Goal: Contribute content

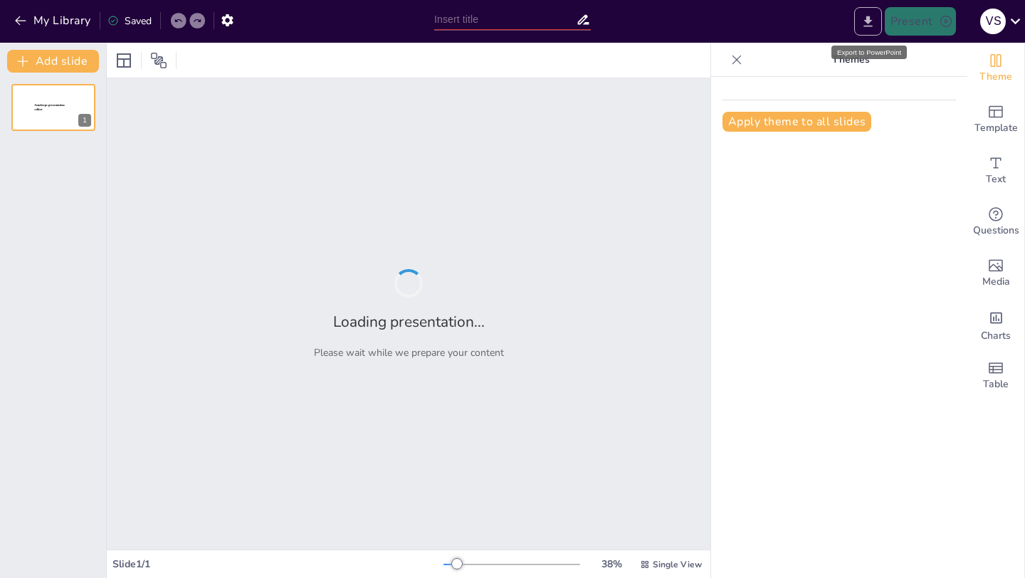
type input "Streamlining Organ Donation: The OrganEase Management System"
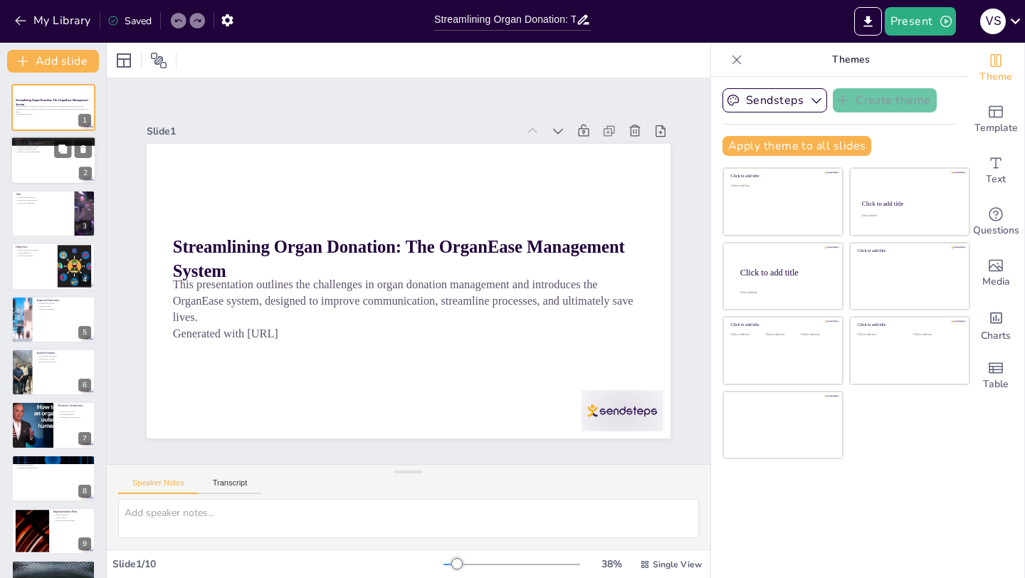
click at [30, 164] on div at bounding box center [53, 161] width 85 height 48
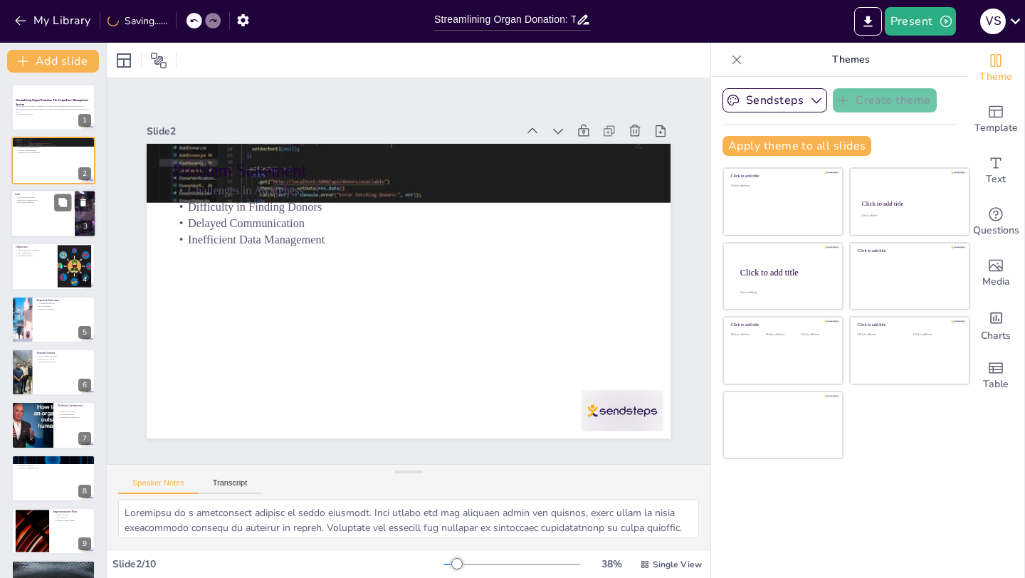
click at [52, 217] on div at bounding box center [53, 213] width 85 height 48
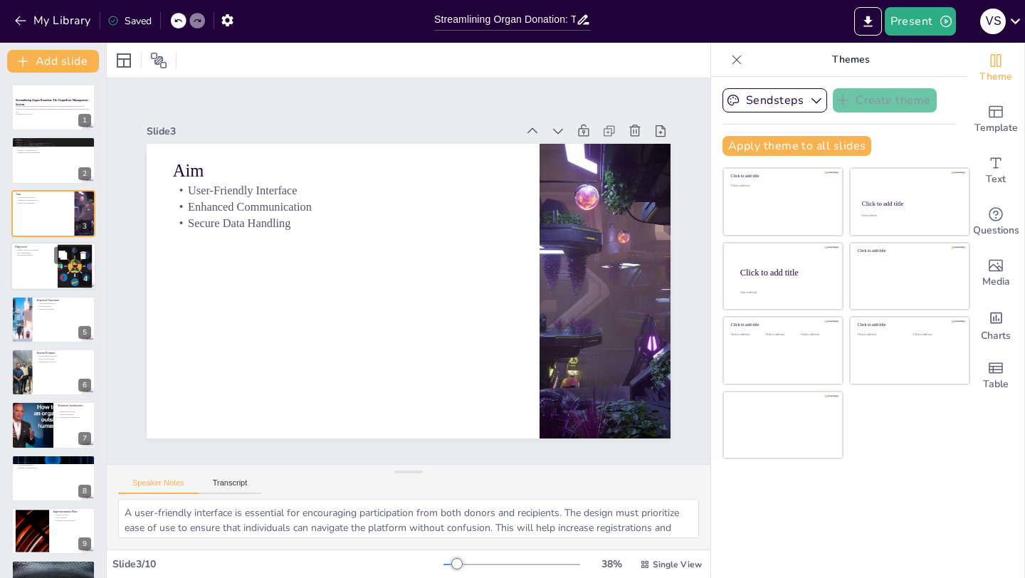
click at [33, 265] on div at bounding box center [53, 266] width 85 height 48
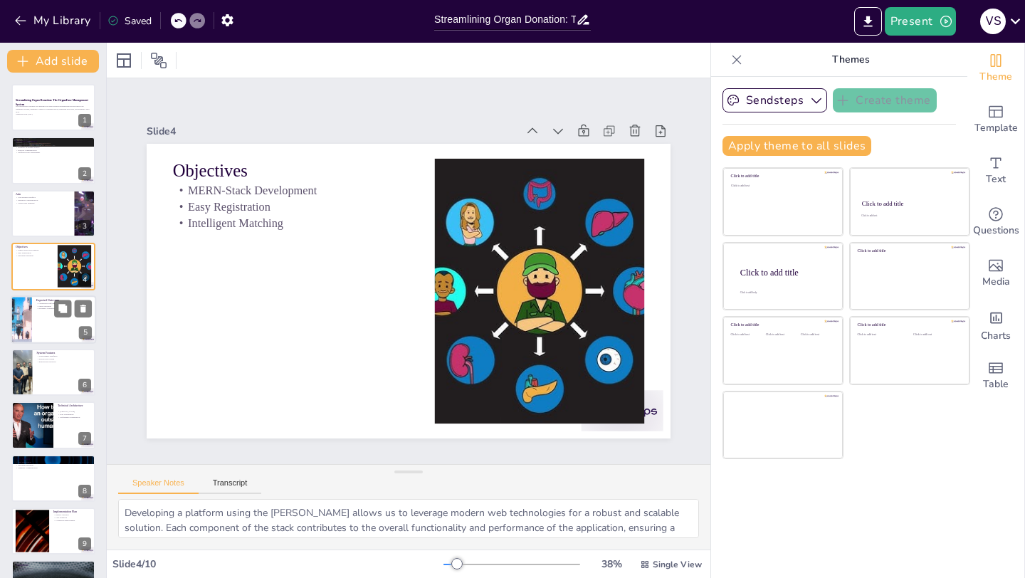
click at [46, 311] on div at bounding box center [53, 319] width 85 height 48
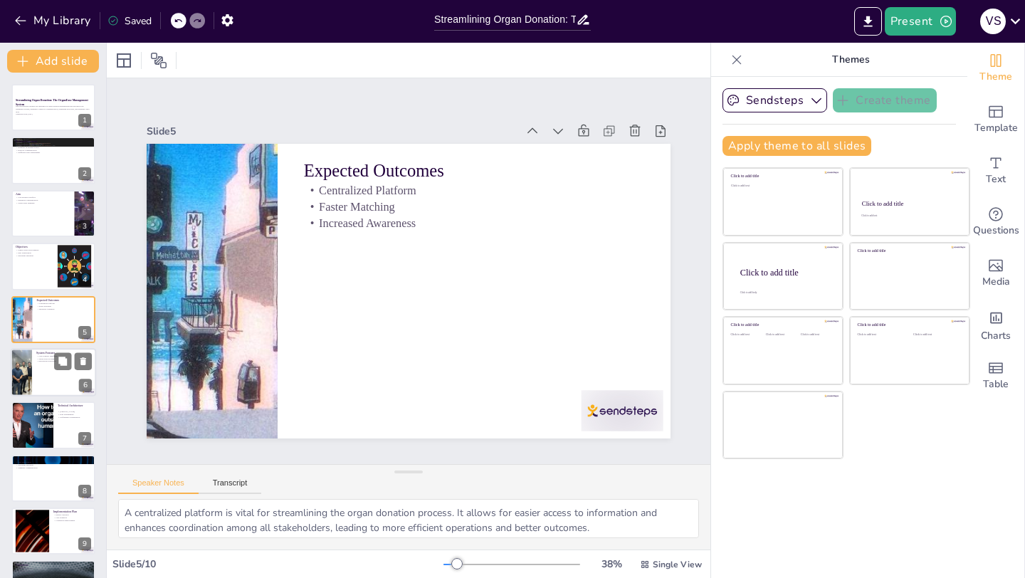
click at [44, 367] on div at bounding box center [53, 372] width 85 height 48
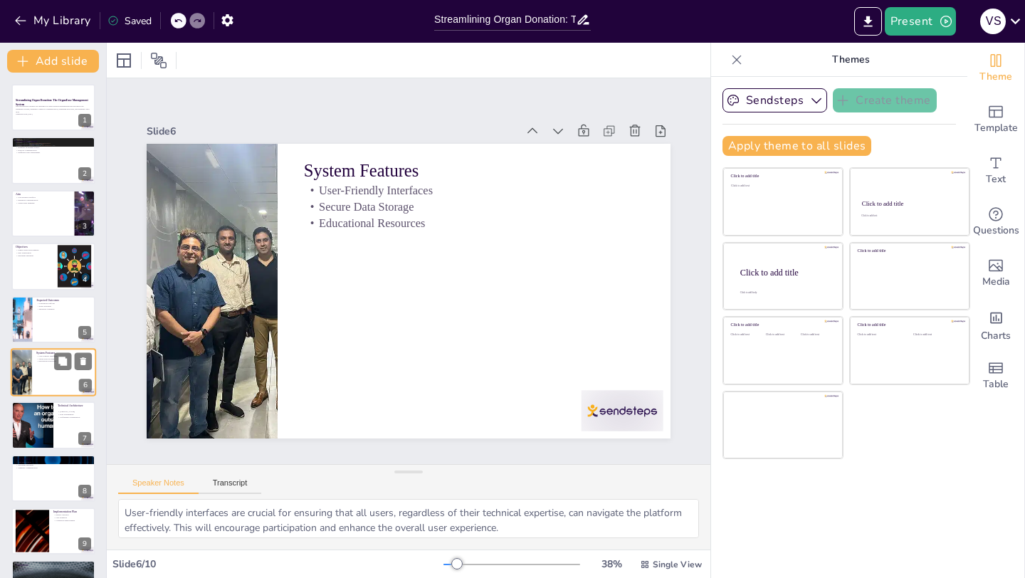
scroll to position [41, 0]
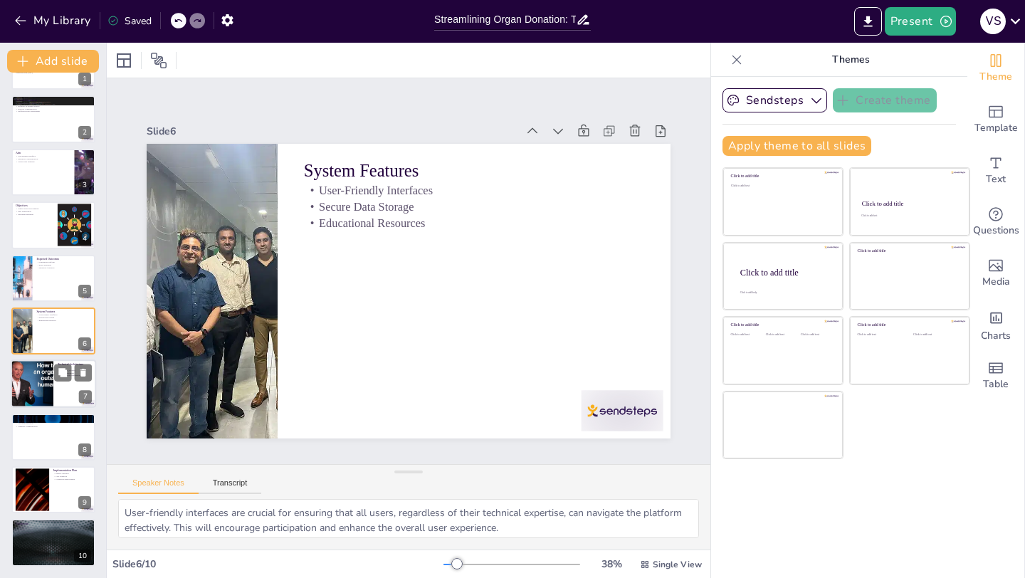
click at [16, 385] on div at bounding box center [31, 384] width 85 height 48
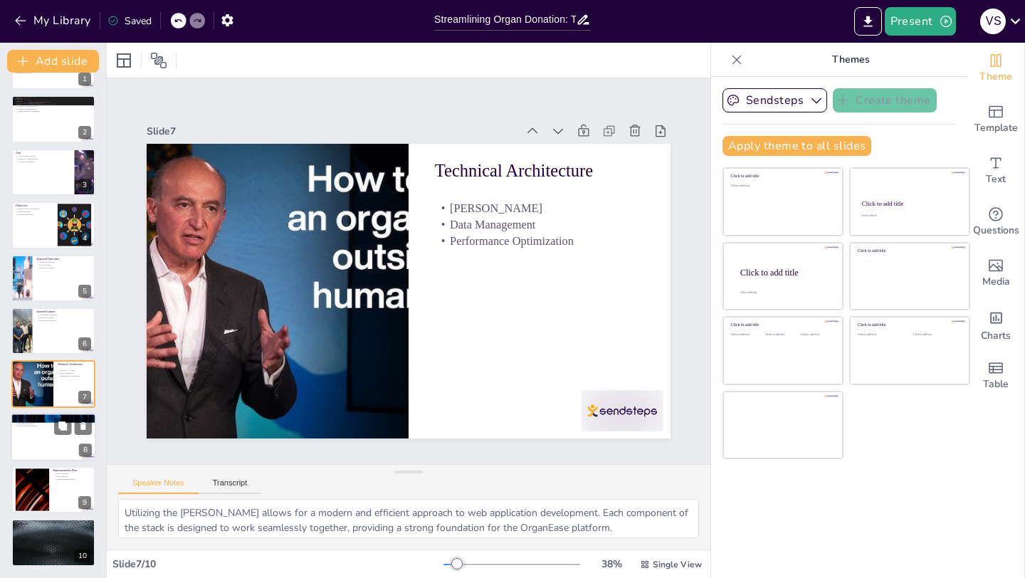
click at [41, 443] on div at bounding box center [53, 437] width 85 height 48
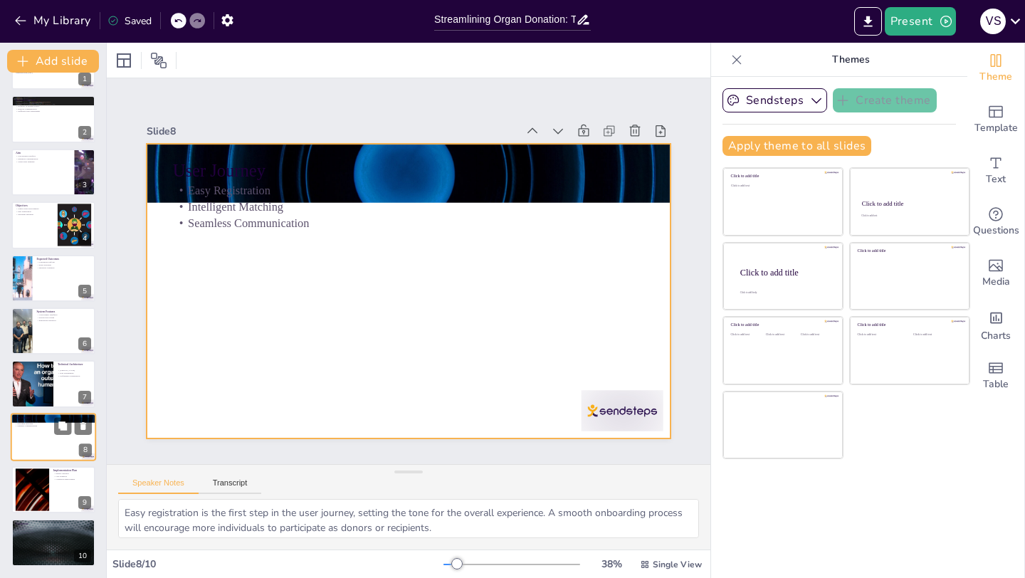
click at [39, 439] on div at bounding box center [53, 437] width 85 height 48
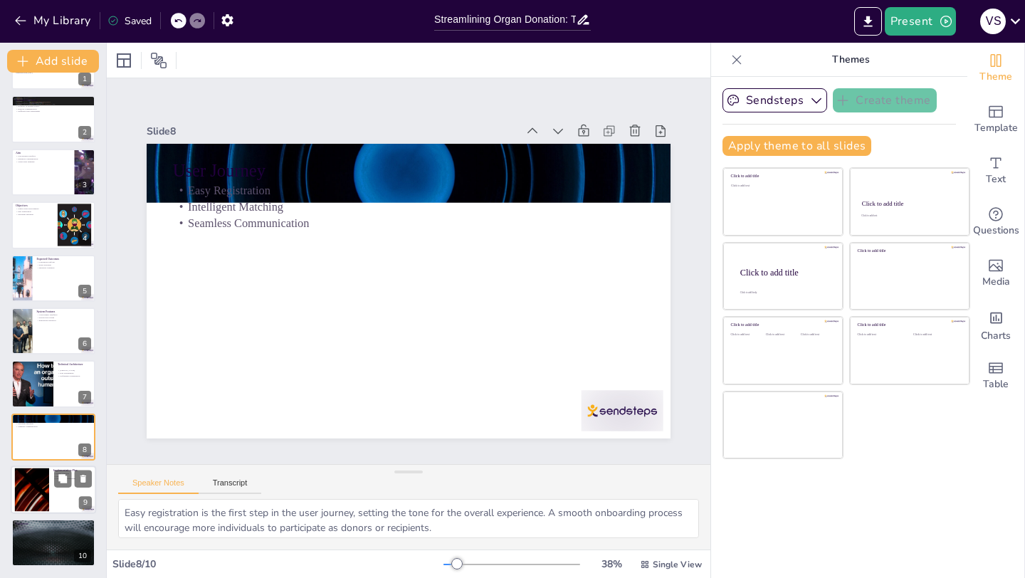
click at [36, 488] on div at bounding box center [32, 489] width 77 height 43
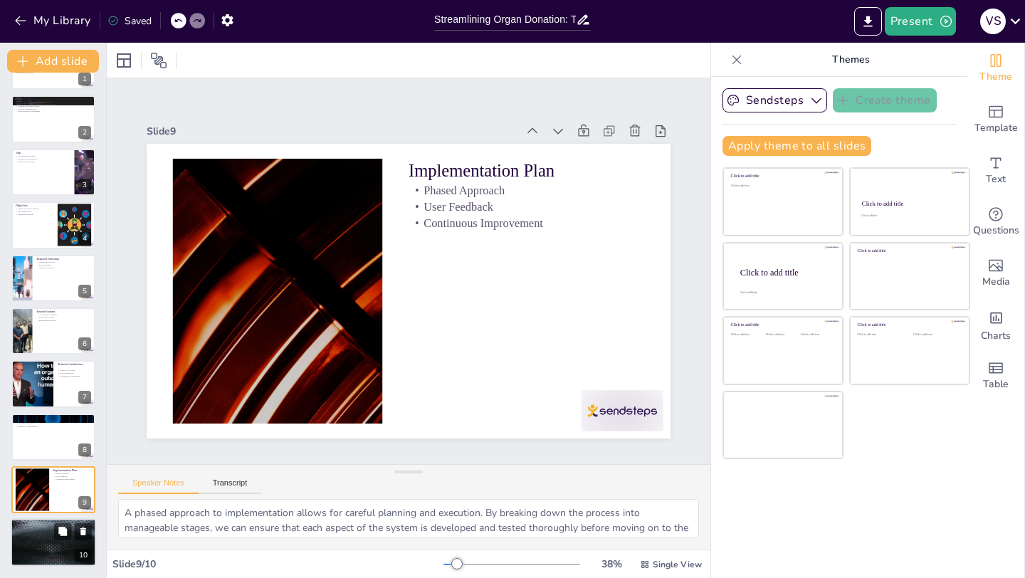
click at [26, 556] on div at bounding box center [53, 543] width 85 height 48
type textarea "A centralized solution is imperative for addressing the challenges faced in org…"
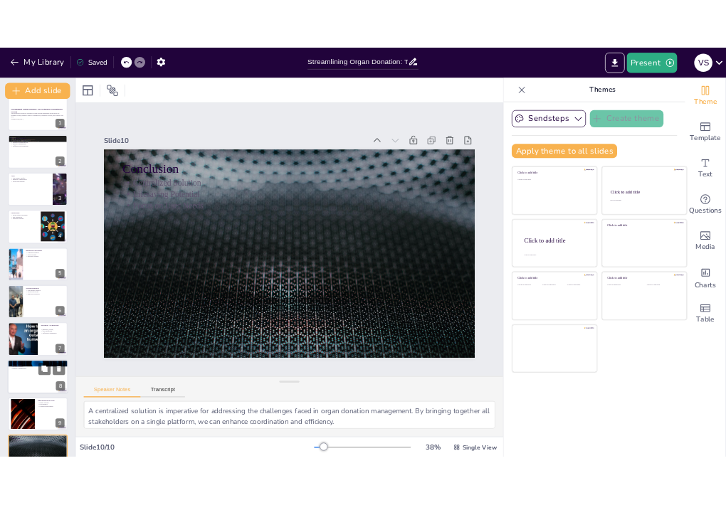
scroll to position [0, 0]
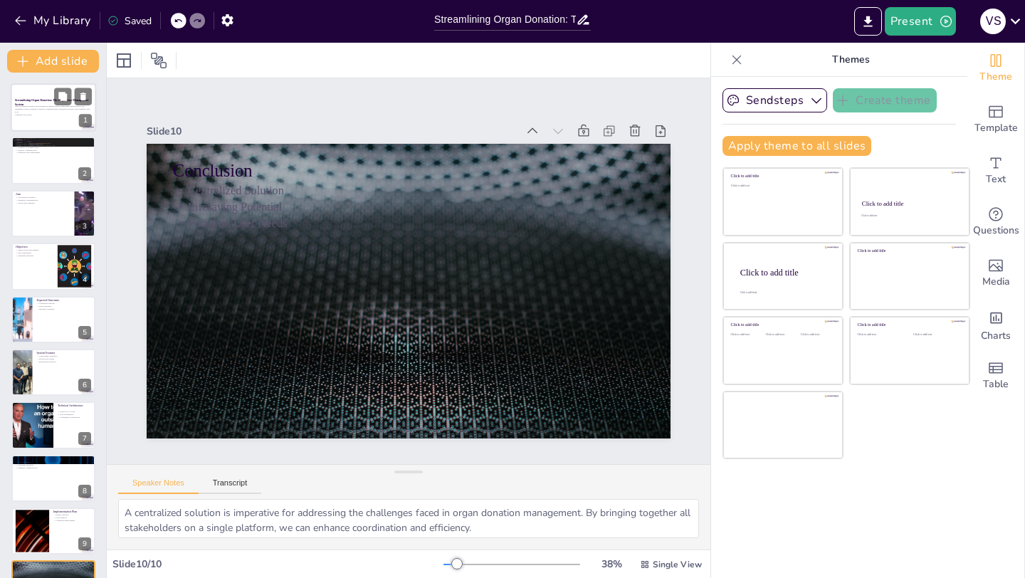
click at [63, 113] on p "Generated with [URL]" at bounding box center [53, 114] width 77 height 3
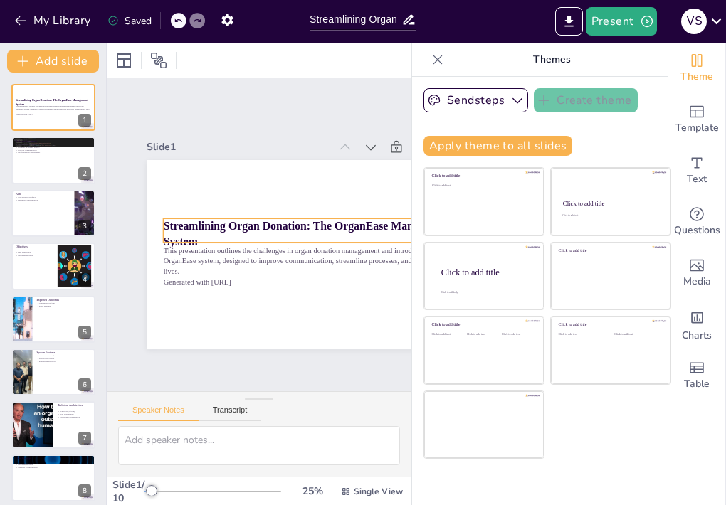
click at [200, 235] on p "Streamlining Organ Donation: The OrganEase Management System" at bounding box center [315, 234] width 303 height 31
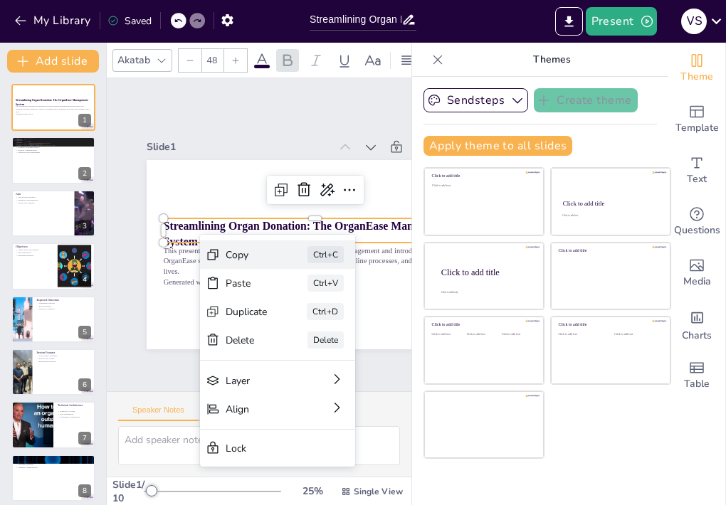
click at [301, 331] on icon at bounding box center [309, 339] width 16 height 16
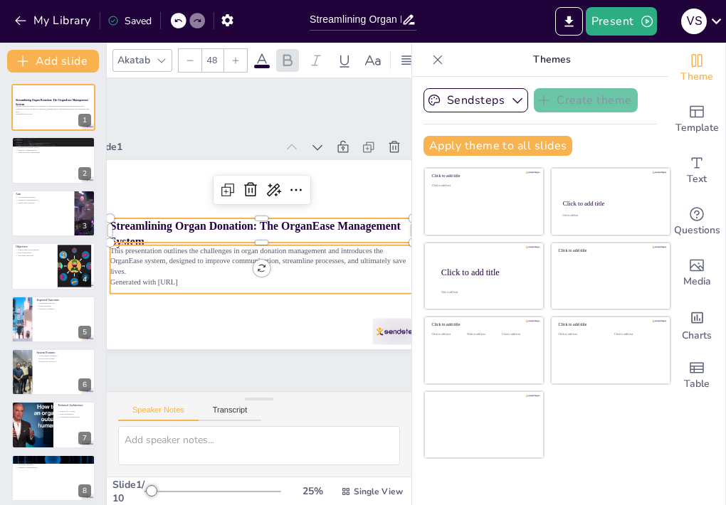
scroll to position [0, 49]
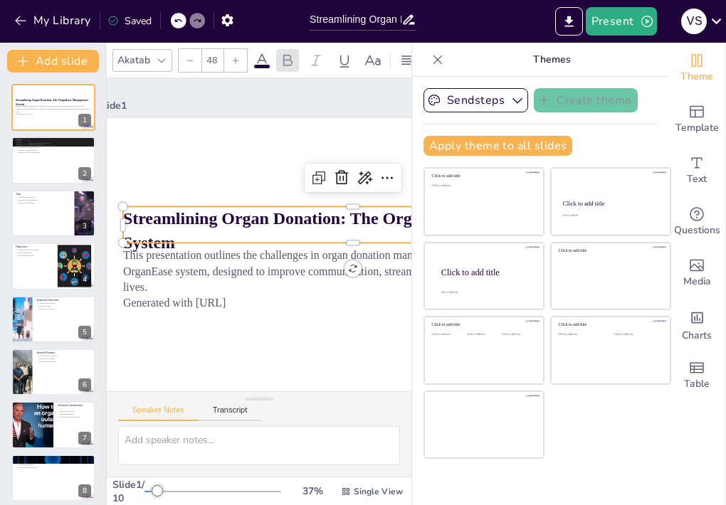
click at [439, 59] on icon at bounding box center [438, 59] width 9 height 9
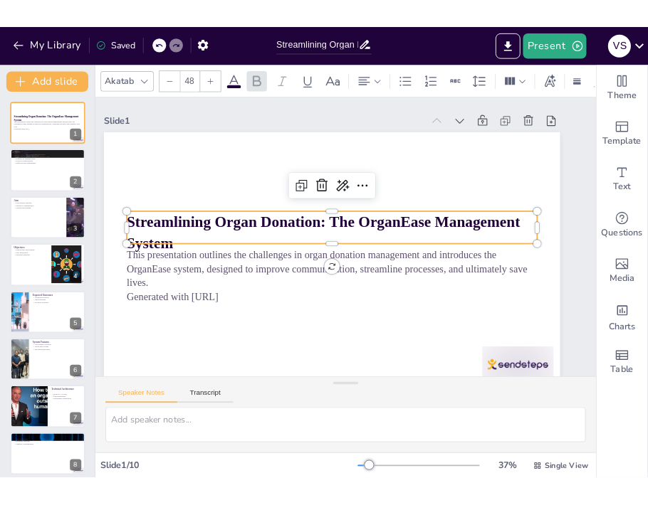
scroll to position [0, 29]
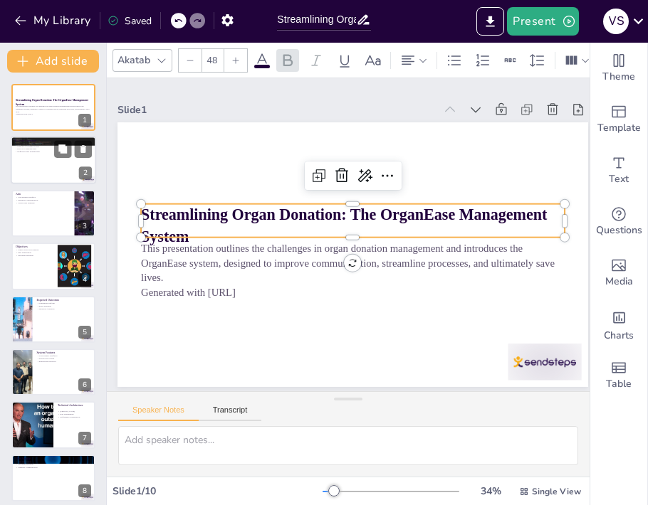
click at [66, 162] on div at bounding box center [53, 161] width 85 height 48
type textarea "Awareness is a significant barrier in organ donation. Many people are not infor…"
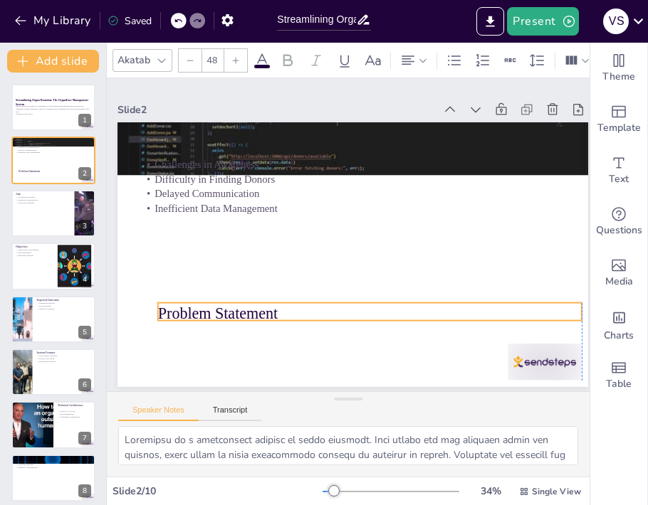
drag, startPoint x: 201, startPoint y: 137, endPoint x: 214, endPoint y: 304, distance: 167.8
click at [214, 304] on p "Problem Statement" at bounding box center [370, 314] width 424 height 22
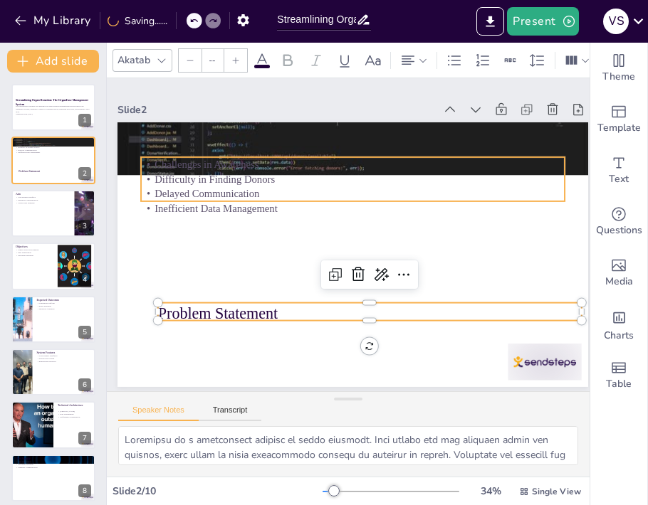
type input "32"
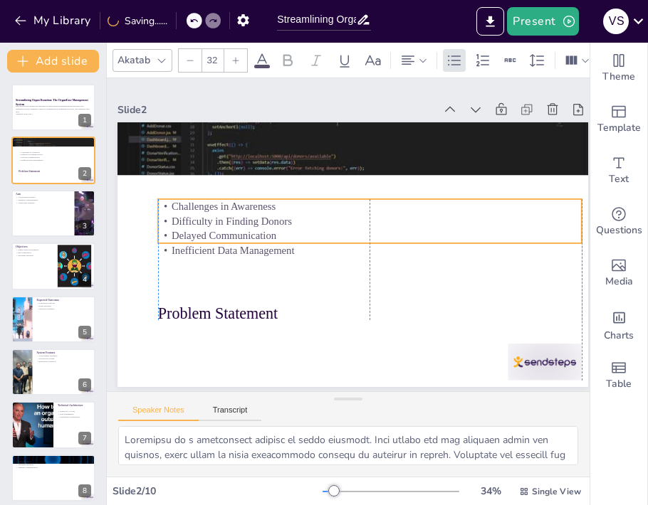
drag, startPoint x: 191, startPoint y: 170, endPoint x: 209, endPoint y: 229, distance: 61.9
click at [209, 214] on p "Challenges in Awareness" at bounding box center [370, 206] width 424 height 15
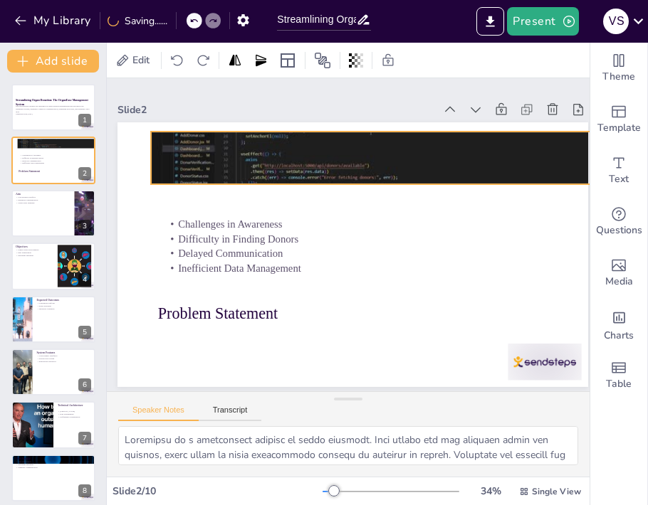
drag, startPoint x: 207, startPoint y: 167, endPoint x: 238, endPoint y: 172, distance: 31.0
click at [238, 172] on div at bounding box center [393, 163] width 495 height 312
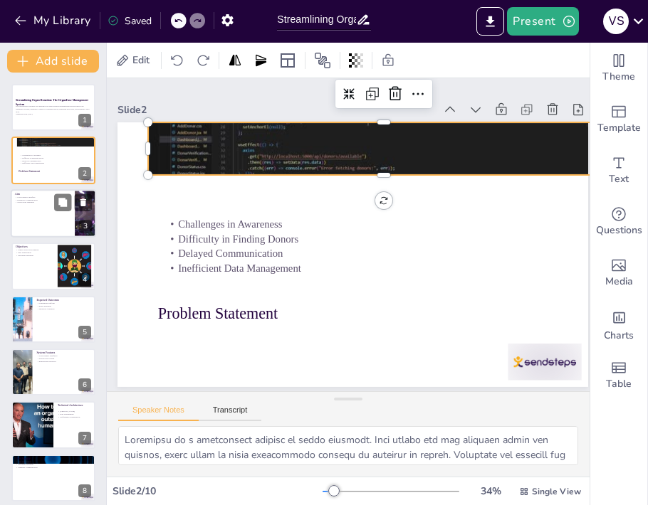
click at [46, 218] on div at bounding box center [53, 213] width 85 height 48
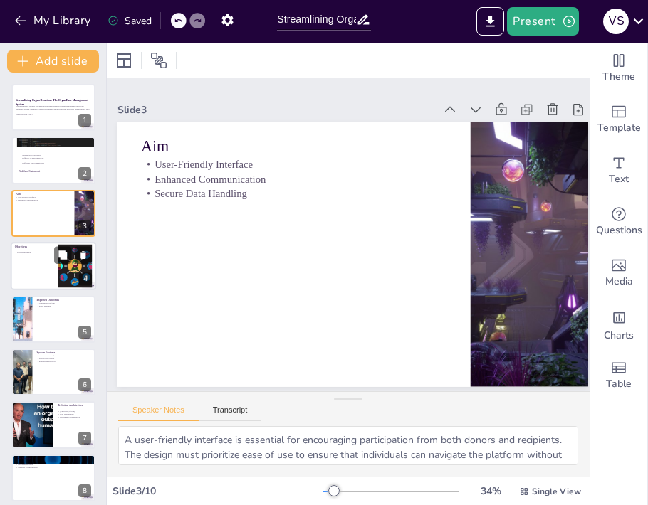
click at [16, 269] on div at bounding box center [53, 266] width 85 height 48
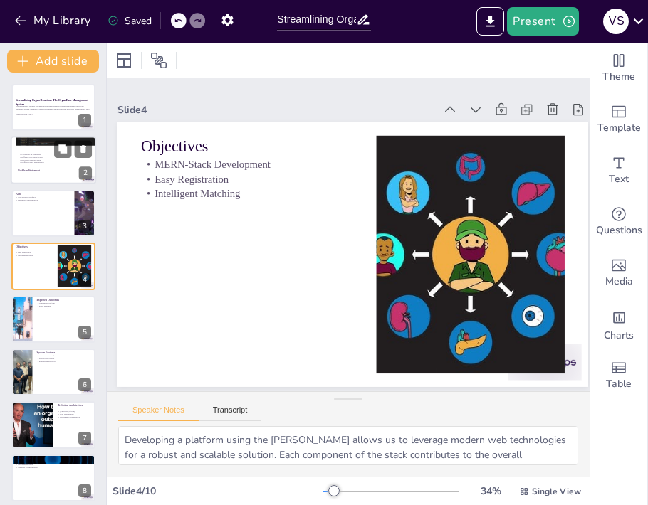
click at [37, 154] on p "Challenges in Awareness" at bounding box center [57, 155] width 77 height 3
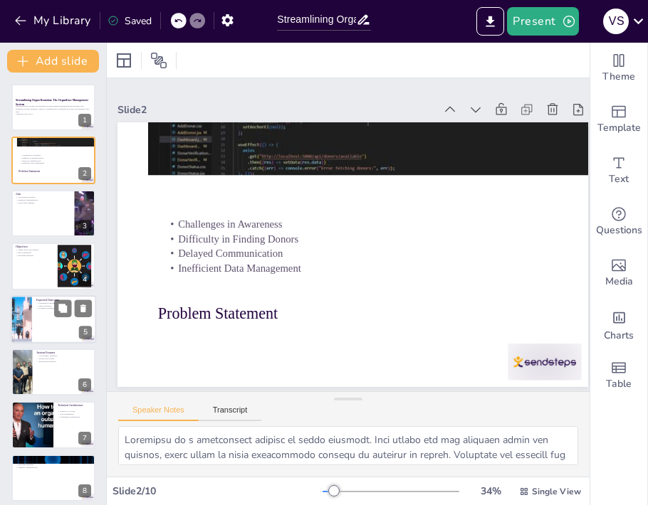
click at [40, 313] on div at bounding box center [53, 319] width 85 height 48
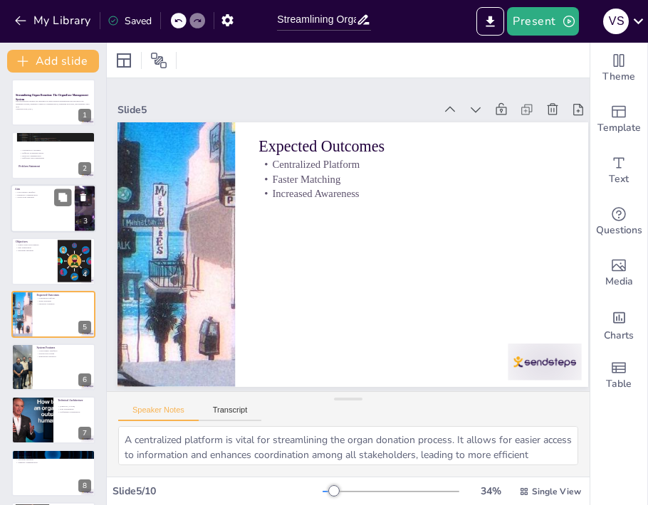
scroll to position [0, 0]
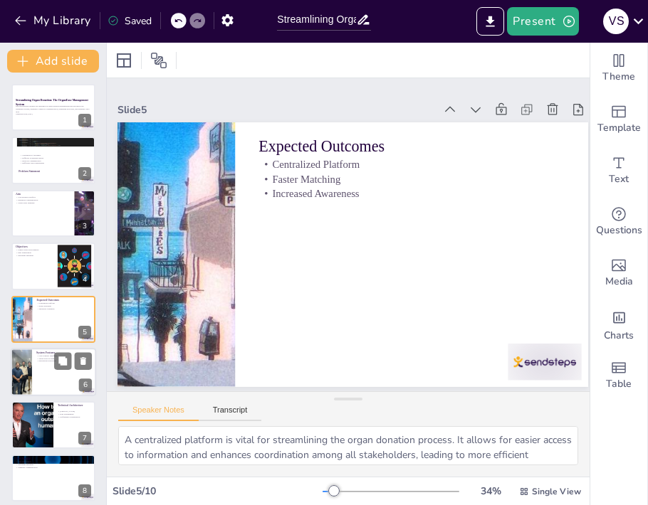
click at [26, 382] on div at bounding box center [21, 372] width 44 height 48
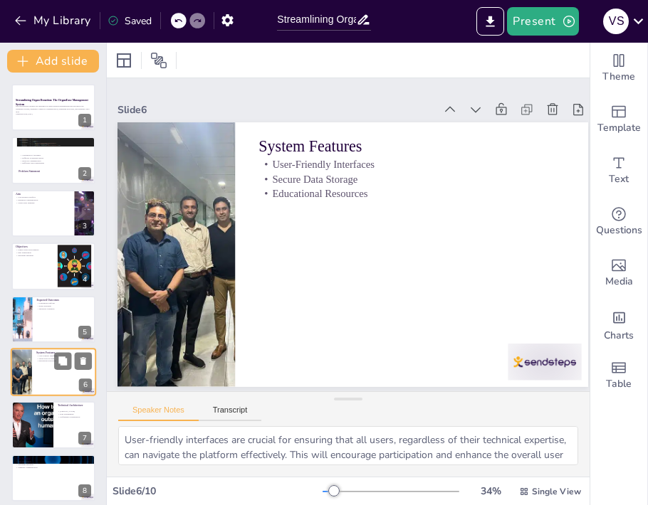
scroll to position [83, 0]
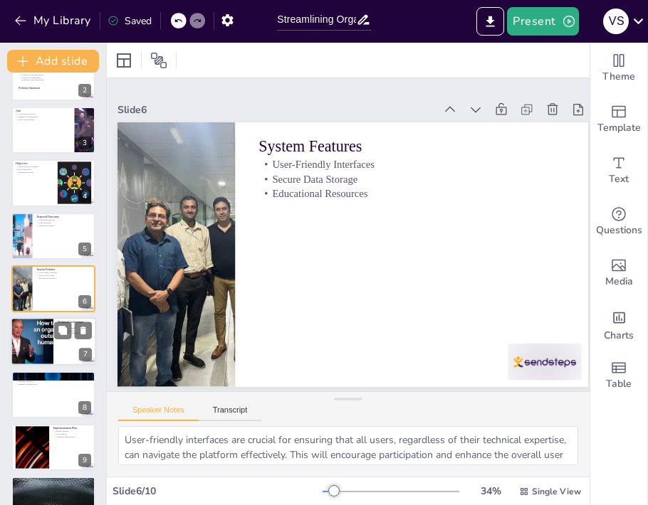
click at [57, 358] on div at bounding box center [53, 342] width 85 height 48
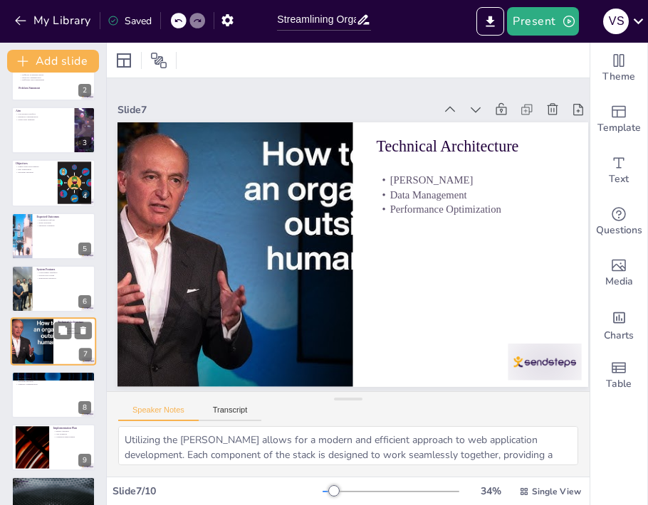
scroll to position [114, 0]
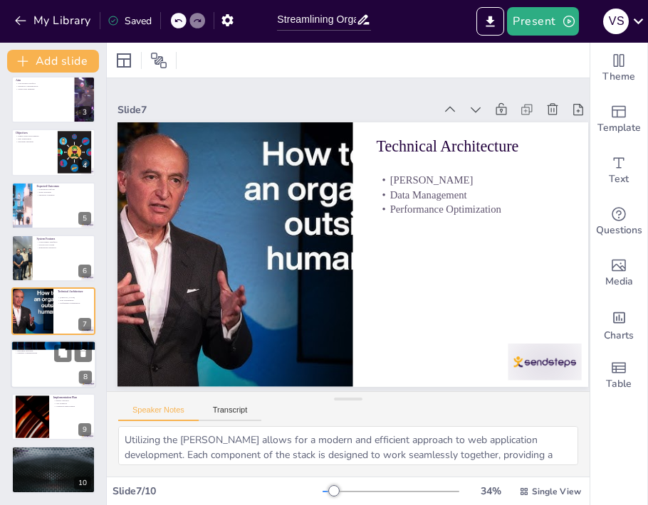
click at [77, 369] on div at bounding box center [53, 364] width 85 height 48
type textarea "Easy registration is the first step in the user journey, setting the tone for t…"
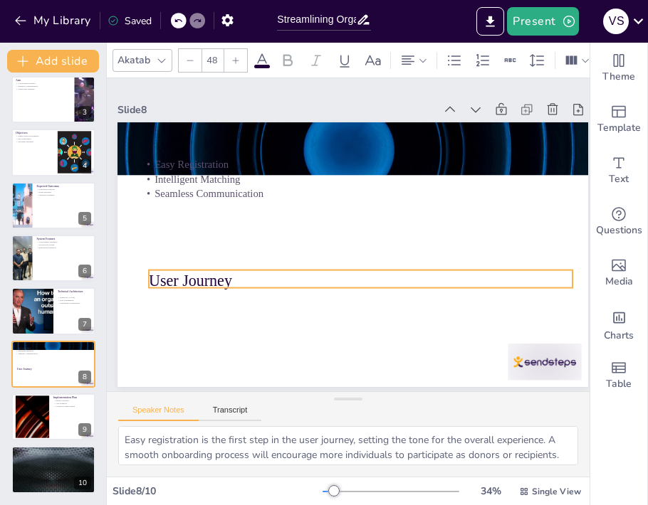
drag, startPoint x: 203, startPoint y: 142, endPoint x: 211, endPoint y: 275, distance: 134.1
click at [211, 275] on p "User Journey" at bounding box center [356, 282] width 424 height 66
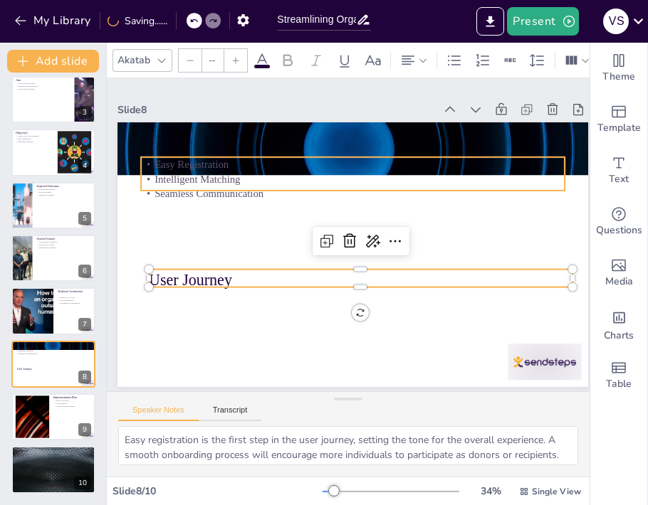
type input "32"
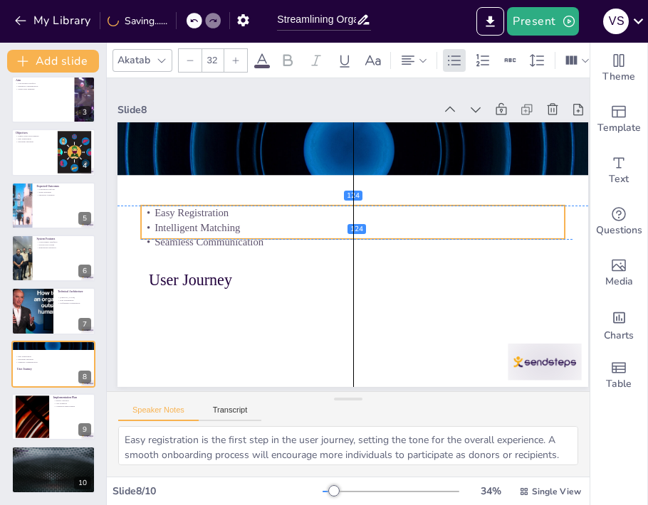
drag, startPoint x: 229, startPoint y: 177, endPoint x: 229, endPoint y: 220, distance: 42.7
click at [229, 221] on p "Intelligent Matching" at bounding box center [353, 228] width 424 height 15
